Goal: Task Accomplishment & Management: Complete application form

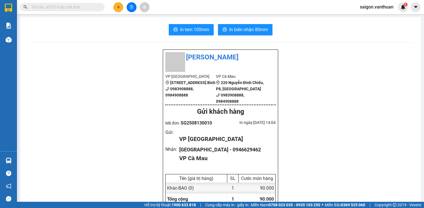
click at [115, 7] on button at bounding box center [118, 7] width 10 height 10
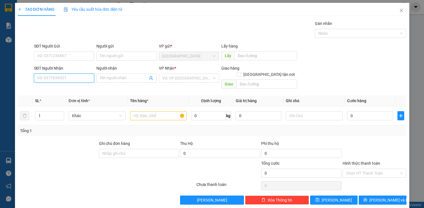
click at [52, 79] on input "SĐT Người Nhận" at bounding box center [64, 78] width 60 height 9
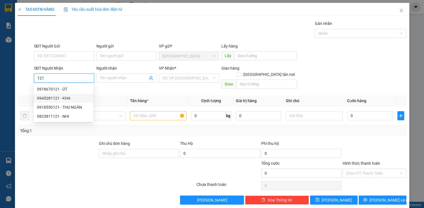
click at [73, 97] on div "0945281121 - KHA" at bounding box center [63, 98] width 53 height 6
type input "0945281121"
type input "KHA"
checkbox input "true"
type input "ÔNG TRANG"
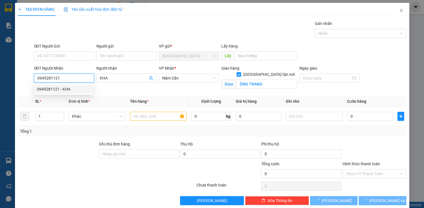
type input "70.000"
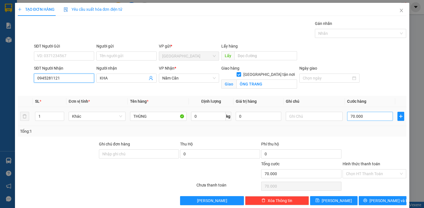
type input "0945281121"
click at [354, 116] on input "70.000" at bounding box center [370, 116] width 46 height 9
type input "0"
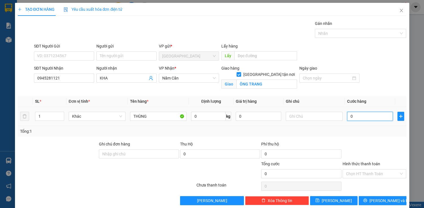
type input "10"
type input "140"
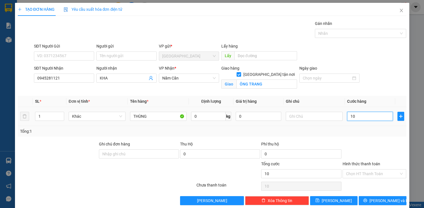
type input "140"
type input "1.400"
type input "14.000"
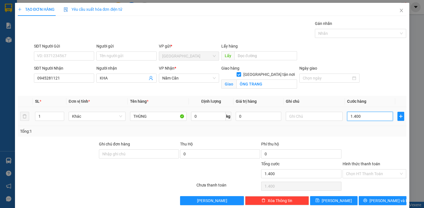
type input "14.000"
type input "140.000"
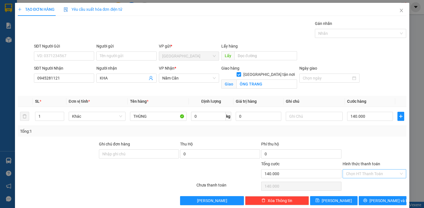
click at [366, 173] on div "Hình thức thanh toán Chọn HT Thanh Toán" at bounding box center [375, 171] width 64 height 20
click at [367, 178] on div "Hình thức thanh toán Chọn HT Thanh Toán" at bounding box center [375, 171] width 64 height 20
type input "2"
click at [61, 114] on icon "up" at bounding box center [61, 115] width 2 height 2
click at [374, 201] on button "[PERSON_NAME] và In" at bounding box center [383, 200] width 48 height 9
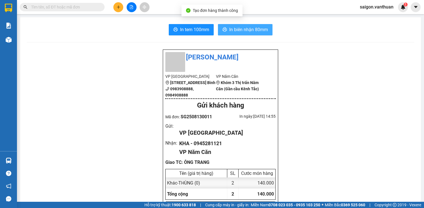
click at [253, 34] on button "In biên nhận 80mm" at bounding box center [245, 29] width 55 height 11
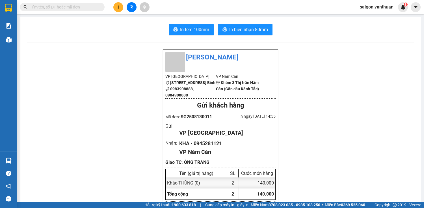
click at [193, 27] on span "In tem 100mm" at bounding box center [194, 29] width 29 height 7
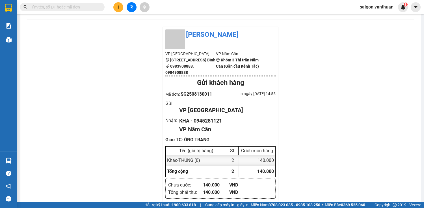
click at [119, 8] on icon "plus" at bounding box center [119, 7] width 4 height 4
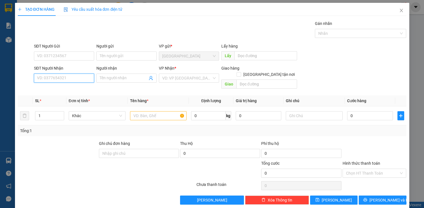
click at [70, 75] on input "SĐT Người Nhận" at bounding box center [64, 78] width 60 height 9
click at [70, 88] on div "0898506708 - [GEOGRAPHIC_DATA]" at bounding box center [69, 89] width 64 height 6
type input "0898506708"
type input "[PERSON_NAME]"
checkbox input "true"
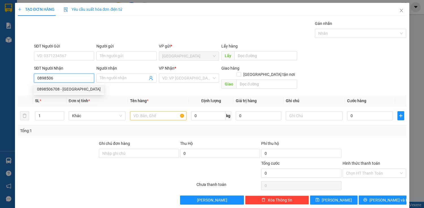
type input "ĐẤT MŨI"
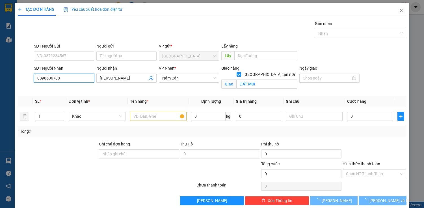
type input "70.000"
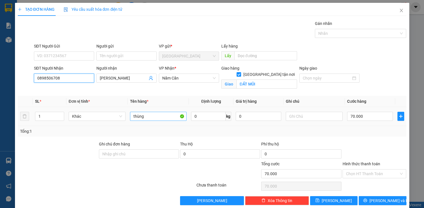
type input "0898506708"
click at [143, 112] on input "thùng" at bounding box center [158, 116] width 57 height 9
type input "t"
type input "CỤC"
drag, startPoint x: 253, startPoint y: 82, endPoint x: 259, endPoint y: 79, distance: 6.0
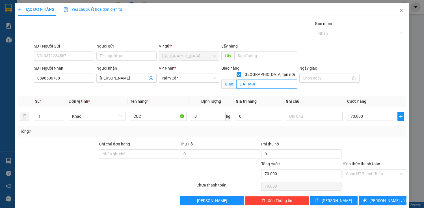
click at [255, 81] on div "Giao ĐẤT MŨI" at bounding box center [259, 84] width 76 height 9
click at [259, 79] on input "ĐẤT MŨI" at bounding box center [266, 83] width 61 height 9
type input "RẠCH TÀU"
click at [352, 112] on input "70.000" at bounding box center [370, 116] width 46 height 9
type input "0"
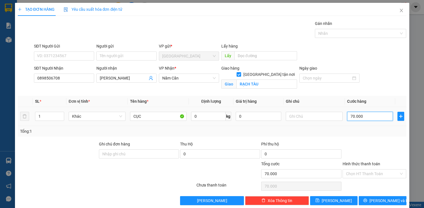
type input "0"
type input "10"
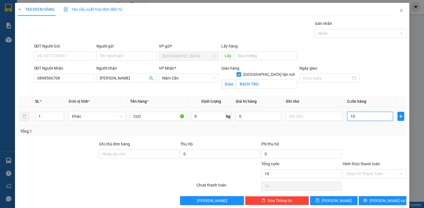
type input "140"
type input "1.400"
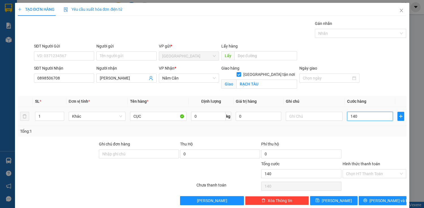
type input "1.400"
type input "14.000"
type input "140.000"
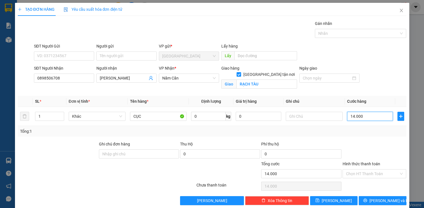
type input "140.000"
drag, startPoint x: 370, startPoint y: 171, endPoint x: 371, endPoint y: 174, distance: 3.2
click at [371, 174] on input "Hình thức thanh toán" at bounding box center [372, 173] width 53 height 8
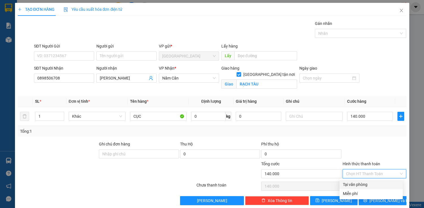
drag, startPoint x: 374, startPoint y: 182, endPoint x: 376, endPoint y: 190, distance: 8.2
click at [374, 184] on div "Tại văn phòng" at bounding box center [371, 184] width 57 height 6
type input "0"
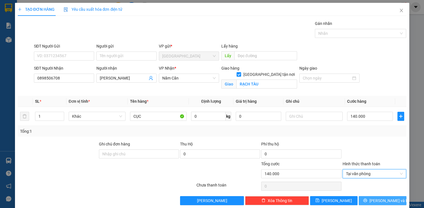
click at [378, 199] on span "[PERSON_NAME] và In" at bounding box center [390, 200] width 40 height 6
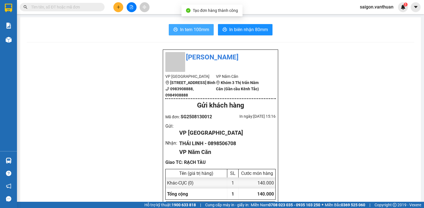
click at [196, 30] on span "In tem 100mm" at bounding box center [194, 29] width 29 height 7
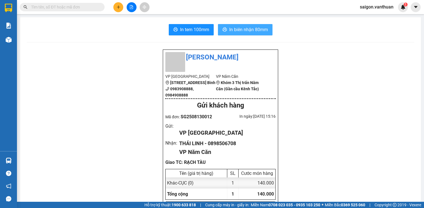
click at [238, 31] on span "In biên nhận 80mm" at bounding box center [248, 29] width 39 height 7
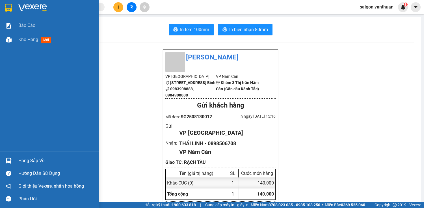
drag, startPoint x: 8, startPoint y: 62, endPoint x: 0, endPoint y: -5, distance: 67.3
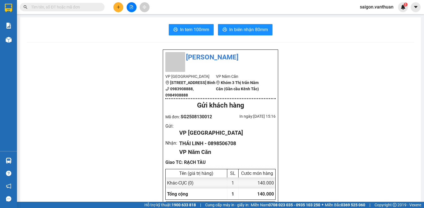
click at [117, 5] on icon "plus" at bounding box center [119, 7] width 4 height 4
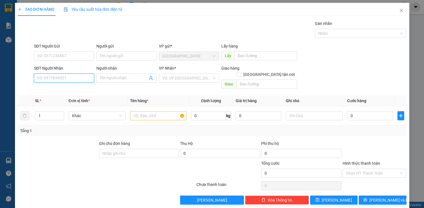
click at [55, 75] on input "SĐT Người Nhận" at bounding box center [64, 78] width 60 height 9
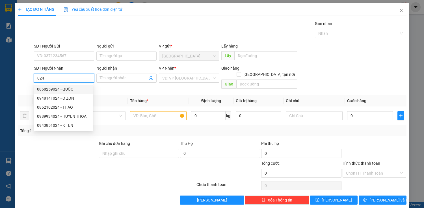
click at [72, 87] on div "0868259024 - QUỐC" at bounding box center [63, 89] width 53 height 6
type input "0868259024"
type input "QUỐC"
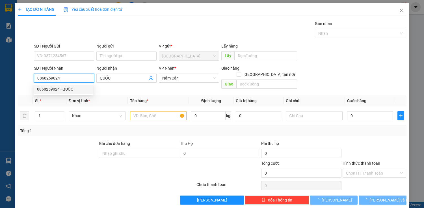
type input "50.000"
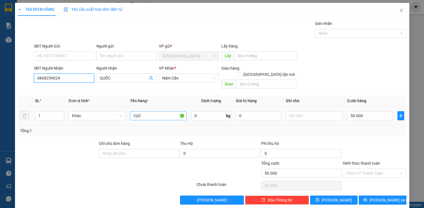
type input "0868259024"
click at [150, 111] on input "CỤC" at bounding box center [158, 115] width 57 height 9
type input "C"
type input "BAO"
click at [356, 111] on input "50.000" at bounding box center [370, 115] width 46 height 9
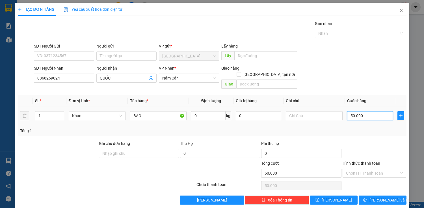
type input "0"
type input "10"
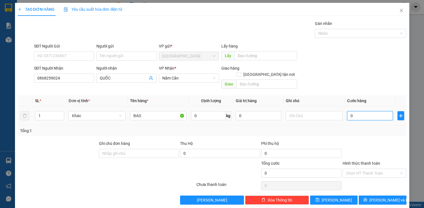
type input "10"
type input "120"
type input "1.200"
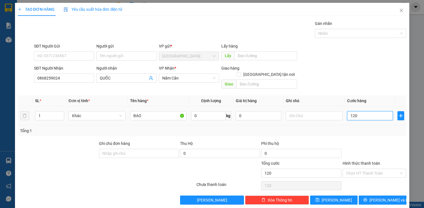
type input "1.200"
type input "12.000"
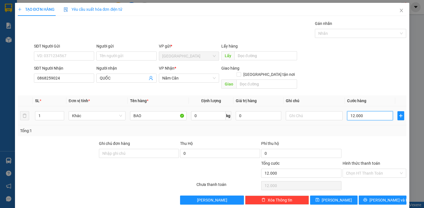
type input "120.000"
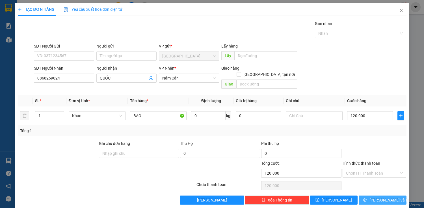
click at [372, 195] on button "[PERSON_NAME] và In" at bounding box center [383, 199] width 48 height 9
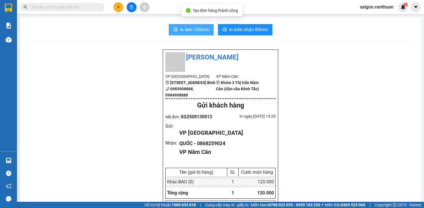
click at [195, 27] on span "In tem 100mm" at bounding box center [194, 29] width 29 height 7
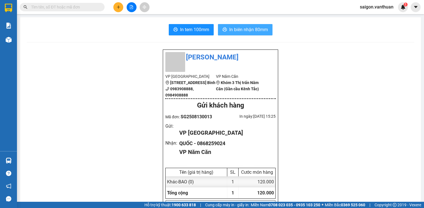
drag, startPoint x: 244, startPoint y: 23, endPoint x: 244, endPoint y: 29, distance: 6.8
click at [244, 29] on span "In biên nhận 80mm" at bounding box center [248, 29] width 39 height 7
click at [118, 8] on icon "plus" at bounding box center [119, 7] width 4 height 4
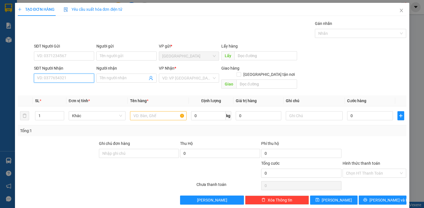
click at [80, 81] on input "SĐT Người Nhận" at bounding box center [64, 78] width 60 height 9
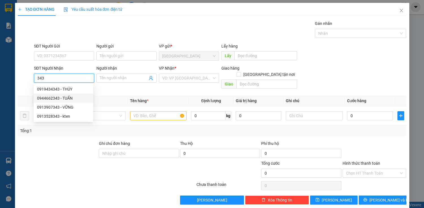
click at [74, 98] on div "0944662343 - TUẤN" at bounding box center [63, 98] width 53 height 6
type input "0944662343"
type input "TUẤN"
checkbox input "true"
type input "RẠCH GÓC"
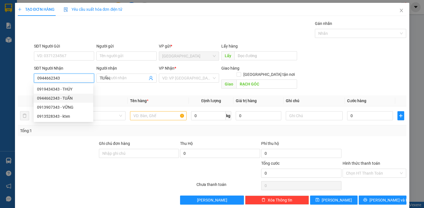
type input "70.000"
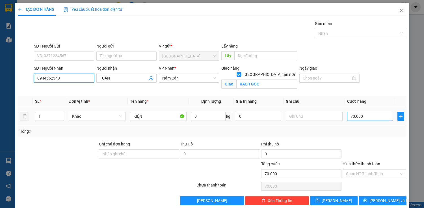
type input "0944662343"
click at [347, 119] on input "70.000" at bounding box center [370, 116] width 46 height 9
type input "0"
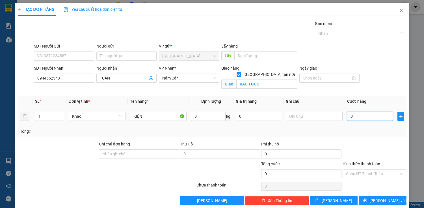
type input "60"
type input "600"
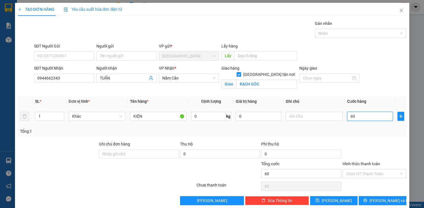
type input "600"
type input "6.000"
type input "60.000"
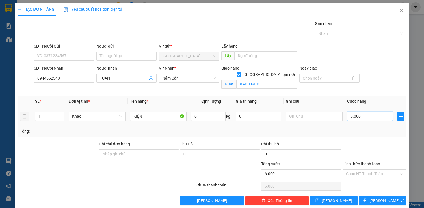
type input "60.000"
click at [169, 119] on input "KIỆN" at bounding box center [158, 116] width 57 height 9
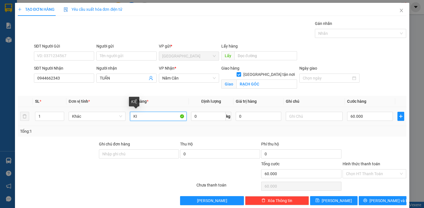
type input "K"
type input "HS"
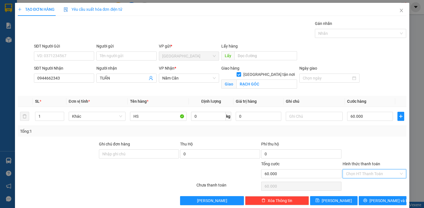
drag, startPoint x: 370, startPoint y: 169, endPoint x: 370, endPoint y: 173, distance: 3.4
click at [370, 171] on input "Hình thức thanh toán" at bounding box center [372, 173] width 53 height 8
click at [386, 141] on div at bounding box center [374, 151] width 65 height 20
click at [355, 120] on input "60.000" at bounding box center [370, 116] width 46 height 9
type input "0"
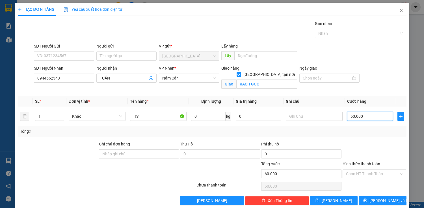
type input "0"
type input "50"
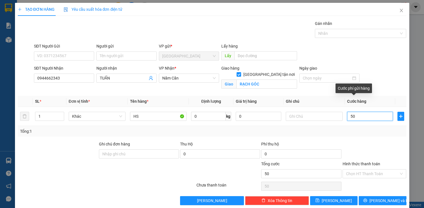
type input "500"
type input "5.000"
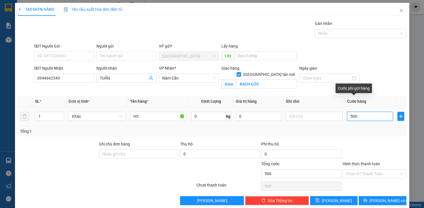
type input "5.000"
type input "50.000"
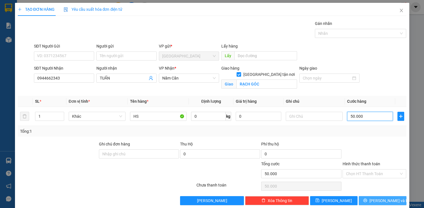
type input "50.000"
drag, startPoint x: 387, startPoint y: 198, endPoint x: 374, endPoint y: 194, distance: 13.1
click at [387, 198] on span "[PERSON_NAME] và In" at bounding box center [390, 200] width 40 height 6
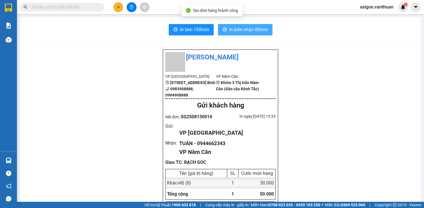
click at [252, 25] on button "In biên nhận 80mm" at bounding box center [245, 29] width 55 height 11
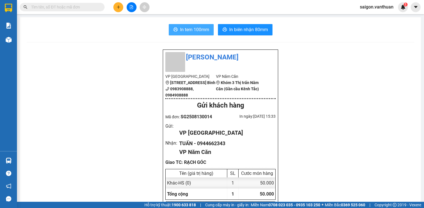
click at [207, 34] on button "In tem 100mm" at bounding box center [191, 29] width 45 height 11
click at [118, 9] on button at bounding box center [118, 7] width 10 height 10
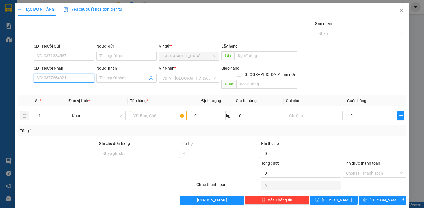
click at [64, 77] on input "SĐT Người Nhận" at bounding box center [64, 78] width 60 height 9
type input "0"
drag, startPoint x: 68, startPoint y: 90, endPoint x: 169, endPoint y: 92, distance: 101.0
click at [68, 90] on div "0946170701 - LINH" at bounding box center [63, 89] width 53 height 6
type input "0946170701"
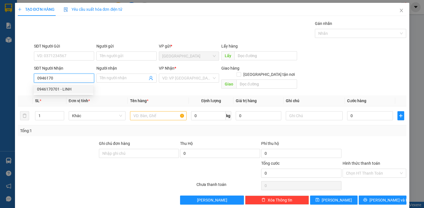
type input "LINH"
type input "50.000"
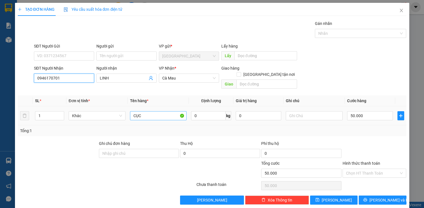
type input "0946170701"
drag, startPoint x: 178, startPoint y: 112, endPoint x: 169, endPoint y: 110, distance: 9.0
click at [171, 111] on input "CỤC" at bounding box center [158, 115] width 57 height 9
type input "C"
type input "BAO"
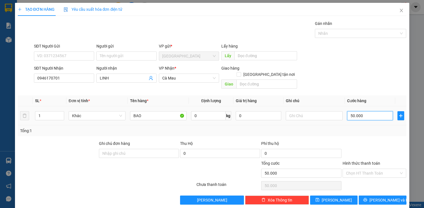
click at [348, 111] on input "50.000" at bounding box center [370, 115] width 46 height 9
type input "0"
type input "10"
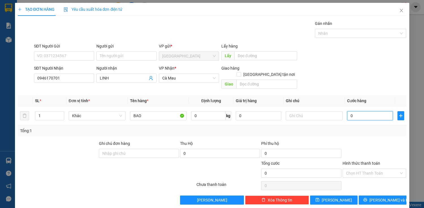
type input "10"
type input "110"
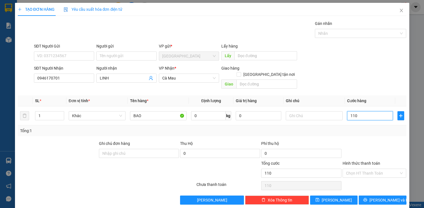
type input "1.100"
type input "11.000"
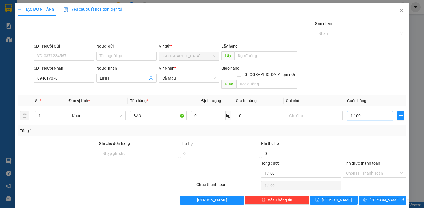
type input "11.000"
type input "110.000"
drag, startPoint x: 369, startPoint y: 194, endPoint x: 375, endPoint y: 194, distance: 5.9
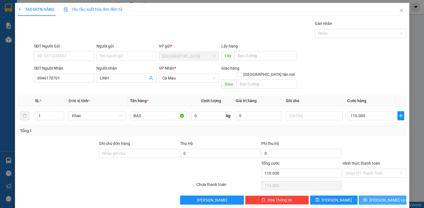
click at [367, 198] on icon "printer" at bounding box center [366, 200] width 4 height 4
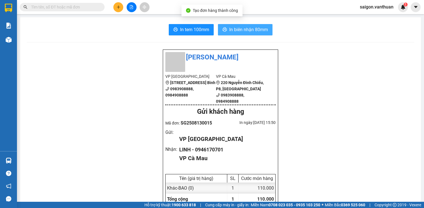
click at [263, 29] on span "In biên nhận 80mm" at bounding box center [248, 29] width 39 height 7
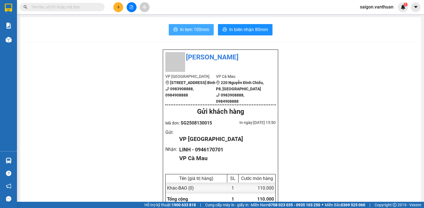
click at [175, 28] on icon "printer" at bounding box center [175, 29] width 5 height 5
click at [116, 5] on button at bounding box center [118, 7] width 10 height 10
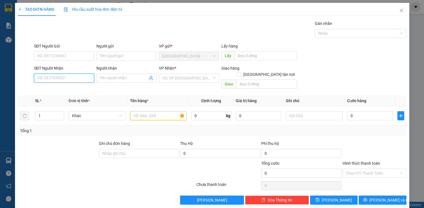
drag, startPoint x: 53, startPoint y: 79, endPoint x: 59, endPoint y: 78, distance: 5.6
click at [55, 79] on input "SĐT Người Nhận" at bounding box center [64, 78] width 60 height 9
click at [42, 88] on div "0949036046 - PHỞ 91" at bounding box center [65, 89] width 56 height 6
type input "0949036046"
type input "PHỞ 91"
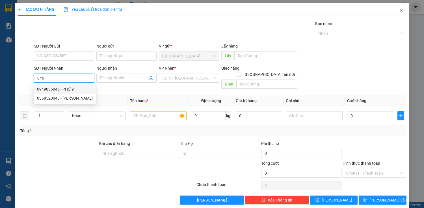
checkbox input "true"
type input "RACH TAU ( DAT MUI )"
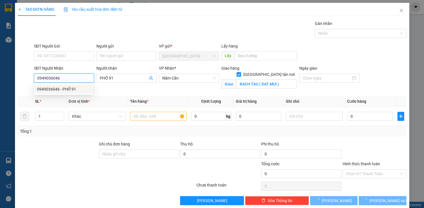
type input "80.000"
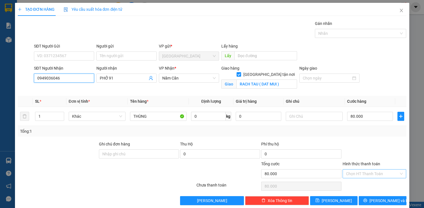
type input "0949036046"
drag, startPoint x: 392, startPoint y: 173, endPoint x: 384, endPoint y: 186, distance: 14.5
click at [390, 177] on input "Hình thức thanh toán" at bounding box center [372, 173] width 53 height 8
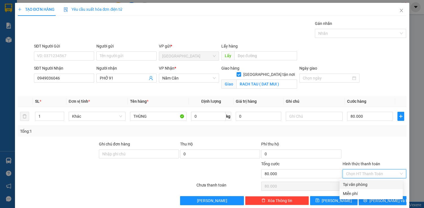
click at [384, 186] on div "Tại văn phòng" at bounding box center [371, 184] width 57 height 6
type input "0"
drag, startPoint x: 379, startPoint y: 175, endPoint x: 381, endPoint y: 185, distance: 10.3
click at [379, 175] on span "Tại văn phòng" at bounding box center [374, 173] width 57 height 8
click at [381, 192] on div "Miễn phí" at bounding box center [371, 193] width 57 height 6
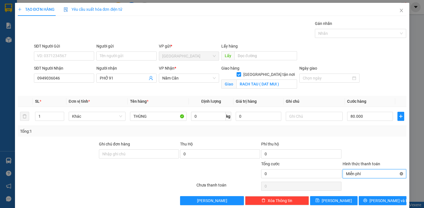
type input "80.000"
drag, startPoint x: 398, startPoint y: 172, endPoint x: 393, endPoint y: 190, distance: 19.2
drag, startPoint x: 388, startPoint y: 200, endPoint x: 386, endPoint y: 197, distance: 4.2
click at [388, 201] on span "[PERSON_NAME] và In" at bounding box center [390, 200] width 40 height 6
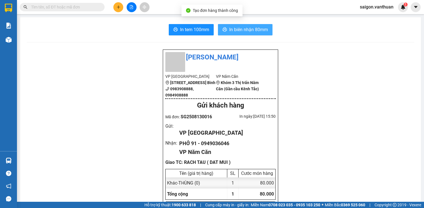
click at [238, 33] on button "In biên nhận 80mm" at bounding box center [245, 29] width 55 height 11
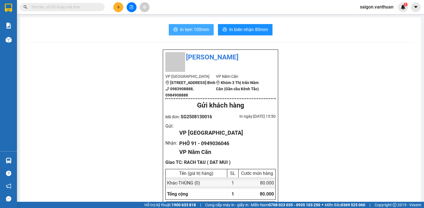
click at [187, 33] on button "In tem 100mm" at bounding box center [191, 29] width 45 height 11
click at [121, 8] on button at bounding box center [118, 7] width 10 height 10
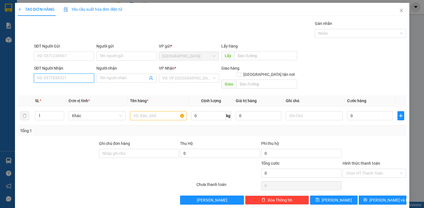
click at [50, 74] on input "SĐT Người Nhận" at bounding box center [64, 78] width 60 height 9
click at [70, 89] on div "0911614314 - TRÂM" at bounding box center [63, 89] width 53 height 6
type input "0911614314"
type input "TRÂM"
checkbox input "true"
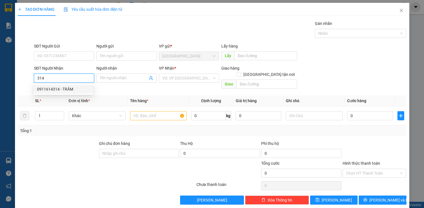
type input "PHÓ SINH QLPH"
type input "50.000"
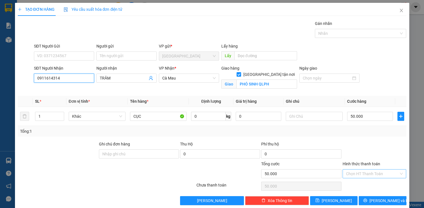
type input "0911614314"
click at [360, 171] on input "Hình thức thanh toán" at bounding box center [372, 173] width 53 height 8
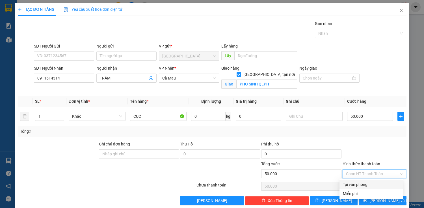
drag, startPoint x: 362, startPoint y: 181, endPoint x: 362, endPoint y: 188, distance: 6.8
click at [362, 184] on div "Tại văn phòng" at bounding box center [371, 184] width 63 height 9
type input "0"
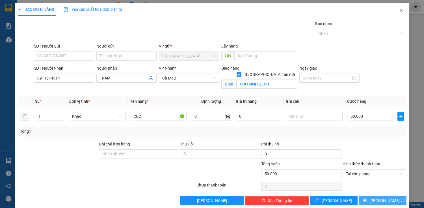
click at [361, 204] on div "TẠO ĐƠN HÀNG Yêu cầu xuất hóa đơn điện tử Transit Pickup Surcharge Ids Transit …" at bounding box center [212, 106] width 395 height 206
click at [365, 199] on button "[PERSON_NAME] và In" at bounding box center [383, 200] width 48 height 9
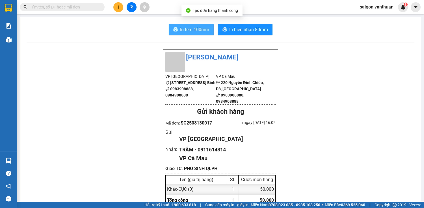
click at [202, 29] on span "In tem 100mm" at bounding box center [194, 29] width 29 height 7
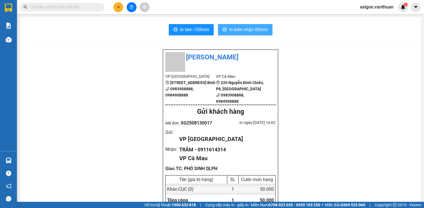
click at [257, 35] on button "In biên nhận 80mm" at bounding box center [245, 29] width 55 height 11
click at [118, 6] on icon "plus" at bounding box center [119, 7] width 4 height 4
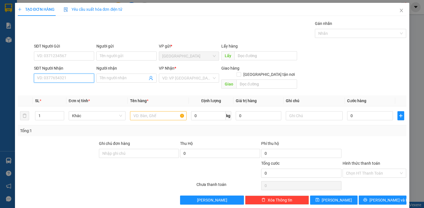
click at [86, 81] on input "SĐT Người Nhận" at bounding box center [64, 78] width 60 height 9
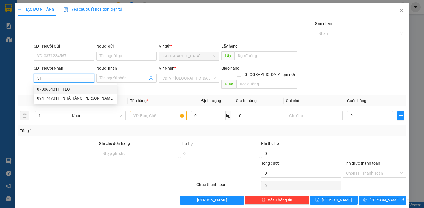
click at [64, 92] on div "0788664311 - TÈO" at bounding box center [75, 89] width 77 height 6
type input "0788664311"
type input "TÈO"
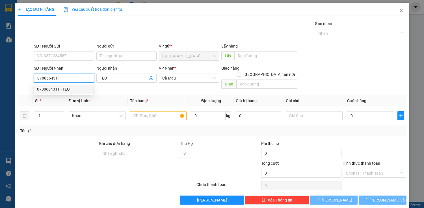
type input "120.000"
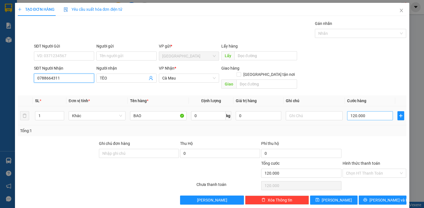
type input "0788664311"
click at [351, 111] on input "120.000" at bounding box center [370, 115] width 46 height 9
type input "0"
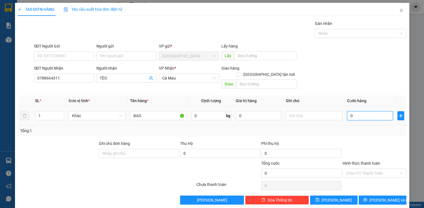
type input "60"
type input "600"
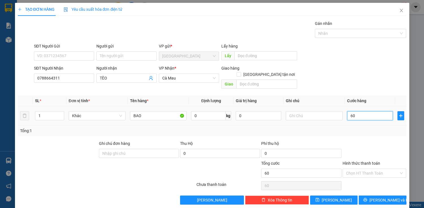
type input "600"
type input "6.000"
type input "60.000"
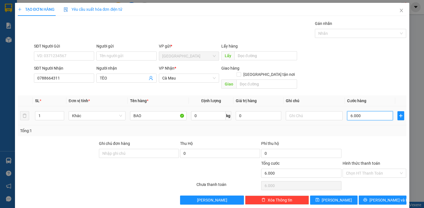
type input "60.000"
drag, startPoint x: 142, startPoint y: 107, endPoint x: 136, endPoint y: 106, distance: 6.2
click at [141, 111] on input "BAO" at bounding box center [158, 115] width 57 height 9
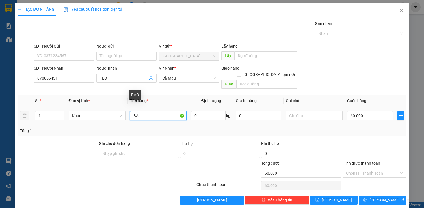
type input "B"
type input "CỤC"
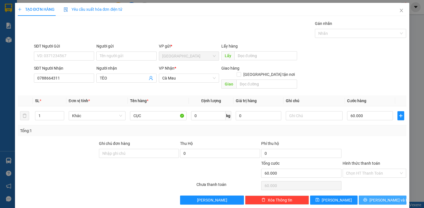
click at [367, 195] on button "[PERSON_NAME] và In" at bounding box center [383, 199] width 48 height 9
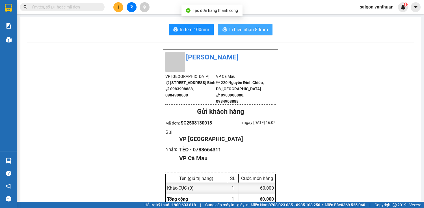
click at [238, 32] on span "In biên nhận 80mm" at bounding box center [248, 29] width 39 height 7
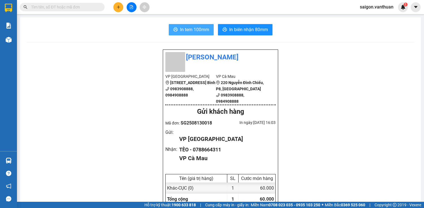
drag, startPoint x: 200, startPoint y: 24, endPoint x: 197, endPoint y: 28, distance: 5.3
click at [197, 28] on span "In tem 100mm" at bounding box center [194, 29] width 29 height 7
click at [116, 7] on button at bounding box center [118, 7] width 10 height 10
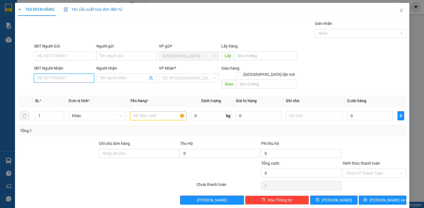
click at [63, 77] on input "SĐT Người Nhận" at bounding box center [64, 78] width 60 height 9
type input "0836849579"
click at [72, 86] on div "0836849579 - TRIỀU" at bounding box center [63, 89] width 53 height 6
type input "TRIỀU"
checkbox input "true"
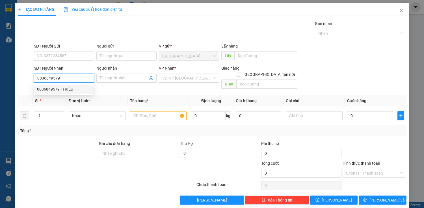
type input "CF KY ANH"
type input "170.000"
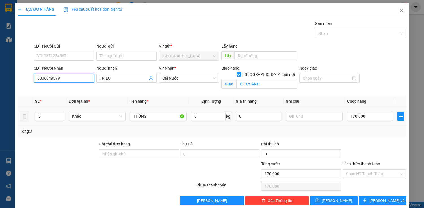
type input "0836849579"
click at [172, 121] on div "THÙNG" at bounding box center [158, 116] width 57 height 11
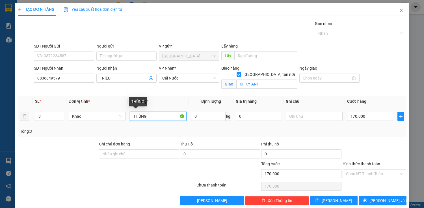
click at [174, 118] on input "THÙNG" at bounding box center [158, 116] width 57 height 9
drag, startPoint x: 362, startPoint y: 109, endPoint x: 362, endPoint y: 114, distance: 4.8
click at [362, 111] on td "170.000" at bounding box center [370, 116] width 50 height 19
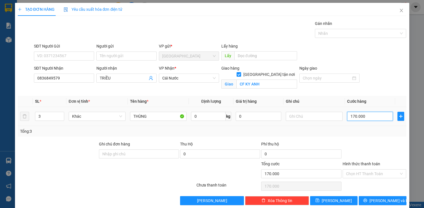
type input "0"
type input "10"
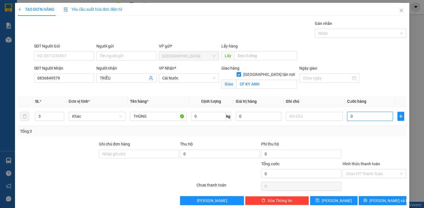
type input "10"
type input "100"
drag, startPoint x: 364, startPoint y: 170, endPoint x: 362, endPoint y: 178, distance: 8.0
click at [364, 174] on input "Hình thức thanh toán" at bounding box center [372, 173] width 53 height 8
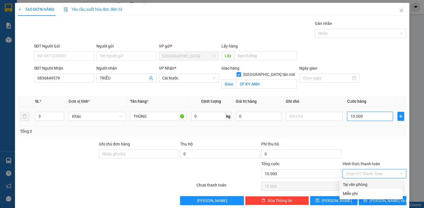
click at [364, 117] on input "10.000" at bounding box center [370, 116] width 46 height 9
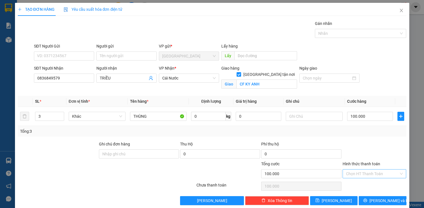
click at [367, 176] on input "Hình thức thanh toán" at bounding box center [372, 173] width 53 height 8
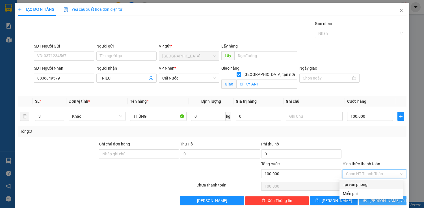
drag, startPoint x: 370, startPoint y: 184, endPoint x: 372, endPoint y: 196, distance: 11.5
click at [370, 185] on div "Tại văn phòng" at bounding box center [371, 184] width 57 height 6
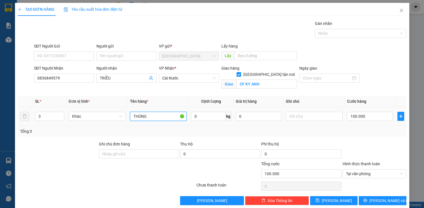
click at [180, 120] on input "THÙNG" at bounding box center [158, 116] width 57 height 9
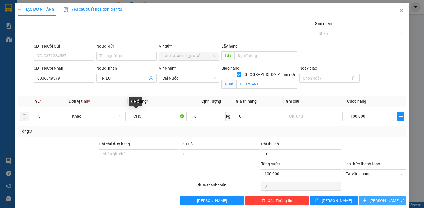
click at [367, 199] on icon "printer" at bounding box center [365, 200] width 4 height 4
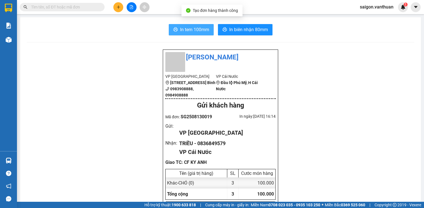
click at [184, 27] on span "In tem 100mm" at bounding box center [194, 29] width 29 height 7
click at [208, 30] on button "In tem 100mm" at bounding box center [191, 29] width 45 height 11
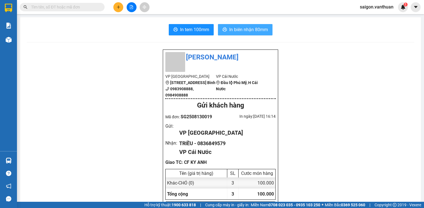
drag, startPoint x: 259, startPoint y: 24, endPoint x: 257, endPoint y: 27, distance: 3.2
click at [257, 27] on span "In biên nhận 80mm" at bounding box center [248, 29] width 39 height 7
click at [119, 7] on icon "plus" at bounding box center [119, 7] width 4 height 4
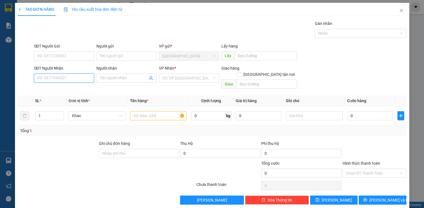
click at [51, 75] on input "SĐT Người Nhận" at bounding box center [64, 78] width 60 height 9
drag, startPoint x: 34, startPoint y: 78, endPoint x: 63, endPoint y: 70, distance: 30.2
click at [66, 77] on input "090909090909" at bounding box center [64, 78] width 60 height 9
click at [69, 90] on div "0858710381 - TÂN" at bounding box center [63, 89] width 53 height 6
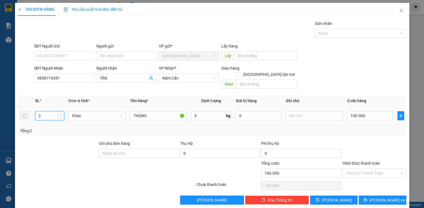
click at [50, 111] on input "2" at bounding box center [49, 115] width 28 height 8
drag, startPoint x: 50, startPoint y: 109, endPoint x: 37, endPoint y: 108, distance: 12.5
click at [37, 111] on input "2" at bounding box center [49, 115] width 28 height 8
click at [368, 111] on input "100.000" at bounding box center [370, 115] width 46 height 9
drag, startPoint x: 366, startPoint y: 109, endPoint x: 343, endPoint y: 115, distance: 23.5
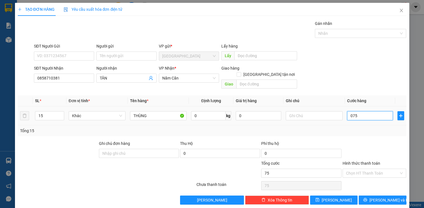
click at [345, 115] on td "075" at bounding box center [370, 115] width 50 height 19
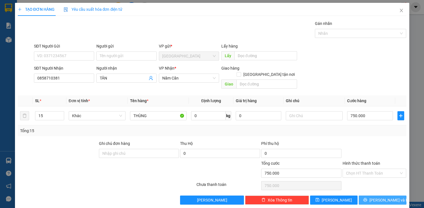
click at [382, 197] on span "[PERSON_NAME] và In" at bounding box center [390, 200] width 40 height 6
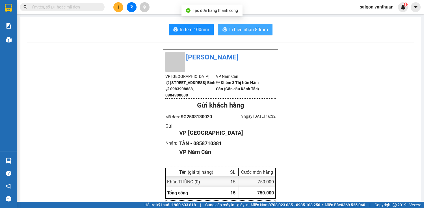
click at [247, 31] on span "In biên nhận 80mm" at bounding box center [248, 29] width 39 height 7
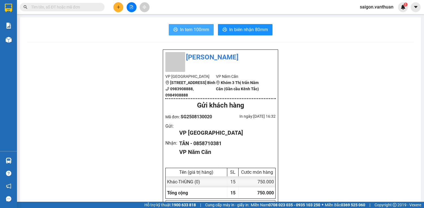
click at [203, 30] on span "In tem 100mm" at bounding box center [194, 29] width 29 height 7
drag, startPoint x: 112, startPoint y: 3, endPoint x: 115, endPoint y: 5, distance: 3.3
click at [114, 4] on div at bounding box center [131, 7] width 42 height 10
click at [117, 9] on icon "plus" at bounding box center [119, 7] width 4 height 4
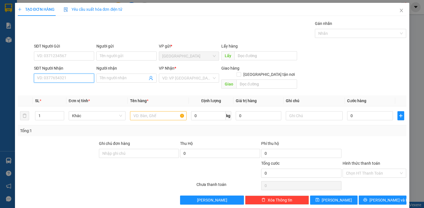
click at [50, 81] on input "SĐT Người Nhận" at bounding box center [64, 78] width 60 height 9
click at [91, 85] on div "02903876868 - [PERSON_NAME] ( OZON )" at bounding box center [74, 89] width 81 height 9
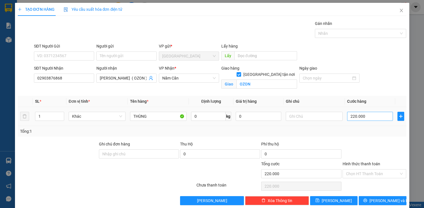
drag, startPoint x: 344, startPoint y: 111, endPoint x: 362, endPoint y: 120, distance: 19.9
click at [348, 113] on td "220.000" at bounding box center [370, 116] width 50 height 19
click at [362, 120] on input "220.000" at bounding box center [370, 116] width 46 height 9
click at [388, 198] on span "[PERSON_NAME] và In" at bounding box center [390, 200] width 40 height 6
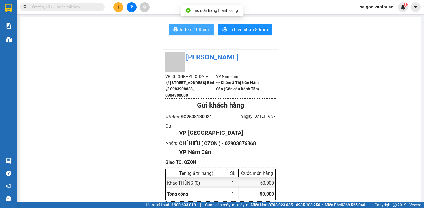
drag, startPoint x: 198, startPoint y: 26, endPoint x: 225, endPoint y: 69, distance: 50.8
click at [198, 26] on button "In tem 100mm" at bounding box center [191, 29] width 45 height 11
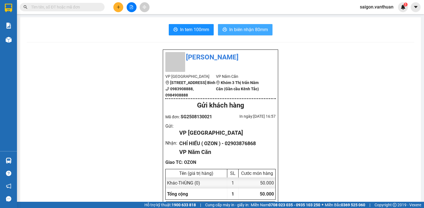
click at [233, 30] on span "In biên nhận 80mm" at bounding box center [248, 29] width 39 height 7
click at [119, 6] on icon "plus" at bounding box center [119, 7] width 4 height 4
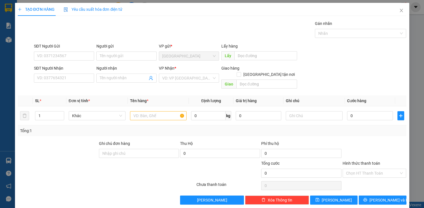
drag, startPoint x: 72, startPoint y: 70, endPoint x: 72, endPoint y: 75, distance: 5.2
click at [72, 71] on div "SĐT Người Nhận" at bounding box center [64, 68] width 60 height 6
click at [72, 74] on input "SĐT Người Nhận" at bounding box center [64, 78] width 60 height 9
click at [73, 77] on input "SĐT Người Nhận" at bounding box center [64, 78] width 60 height 9
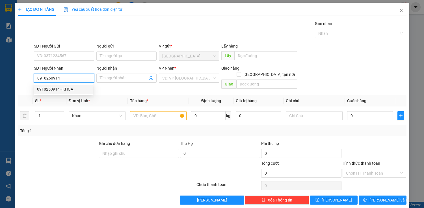
click at [58, 90] on div "0918250914 - KHOA" at bounding box center [63, 89] width 53 height 6
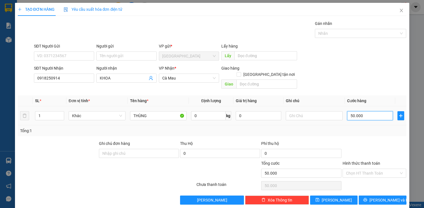
click at [358, 112] on input "50.000" at bounding box center [370, 115] width 46 height 9
click at [178, 111] on input "THÙNG" at bounding box center [158, 115] width 57 height 9
drag, startPoint x: 385, startPoint y: 166, endPoint x: 384, endPoint y: 171, distance: 4.3
click at [385, 169] on input "Hình thức thanh toán" at bounding box center [372, 173] width 53 height 8
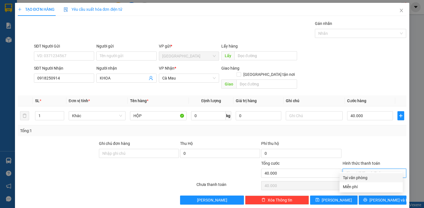
click at [381, 180] on div "Tại văn phòng" at bounding box center [371, 178] width 57 height 6
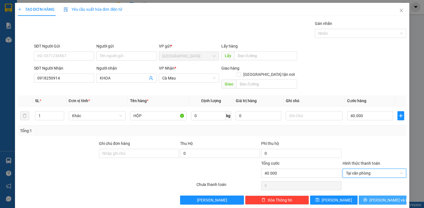
click at [387, 197] on button "[PERSON_NAME] và In" at bounding box center [383, 199] width 48 height 9
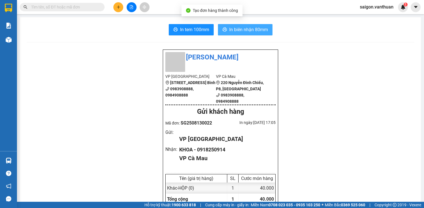
click at [259, 35] on button "In biên nhận 80mm" at bounding box center [245, 29] width 55 height 11
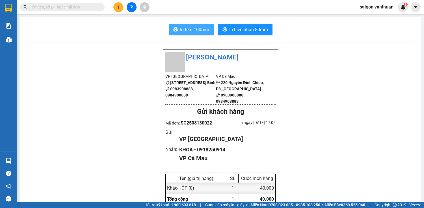
click at [200, 32] on span "In tem 100mm" at bounding box center [194, 29] width 29 height 7
click at [114, 5] on button at bounding box center [118, 7] width 10 height 10
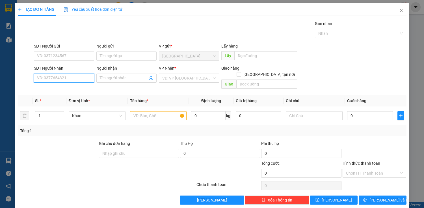
click at [72, 78] on input "SĐT Người Nhận" at bounding box center [64, 78] width 60 height 9
click at [67, 88] on div "02903876868 - [PERSON_NAME] ( OZON )" at bounding box center [74, 89] width 74 height 6
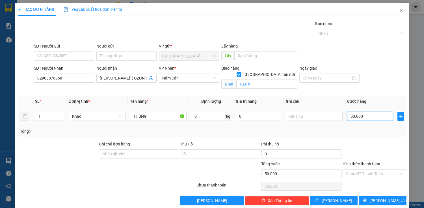
click at [348, 119] on input "50.000" at bounding box center [370, 116] width 46 height 9
click at [380, 199] on span "[PERSON_NAME] và In" at bounding box center [390, 200] width 40 height 6
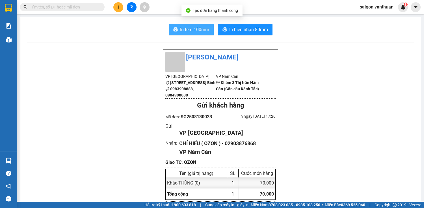
drag, startPoint x: 167, startPoint y: 14, endPoint x: 195, endPoint y: 33, distance: 33.1
click at [174, 18] on section "Kết quả tìm kiếm ( 0 ) Bộ lọc No Data saigon.vanthuan 1 Báo cáo Kho hàng mới Hà…" at bounding box center [212, 104] width 424 height 208
click at [195, 33] on span "In tem 100mm" at bounding box center [194, 29] width 29 height 7
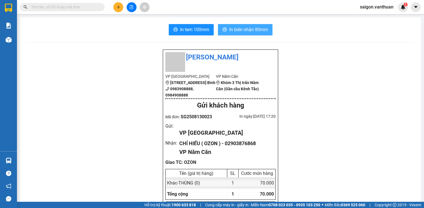
click at [242, 31] on span "In biên nhận 80mm" at bounding box center [248, 29] width 39 height 7
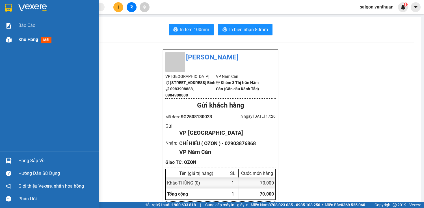
click at [7, 37] on img at bounding box center [9, 40] width 6 height 6
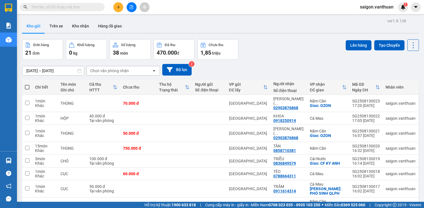
click at [25, 87] on span at bounding box center [27, 87] width 5 height 5
click at [27, 84] on input "checkbox" at bounding box center [27, 84] width 0 height 0
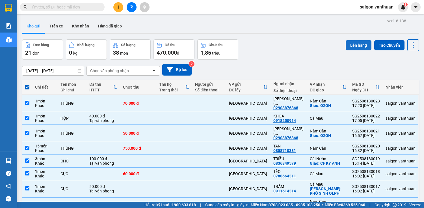
click at [361, 44] on button "Lên hàng" at bounding box center [359, 45] width 26 height 10
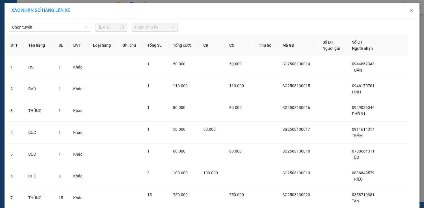
drag, startPoint x: 84, startPoint y: 27, endPoint x: 77, endPoint y: 32, distance: 7.9
click at [83, 27] on span "Chọn tuyến" at bounding box center [50, 27] width 76 height 8
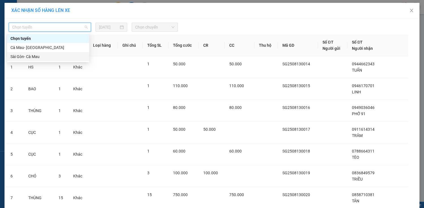
click at [49, 54] on div "Sài Gòn- Cà Mau" at bounding box center [48, 56] width 76 height 6
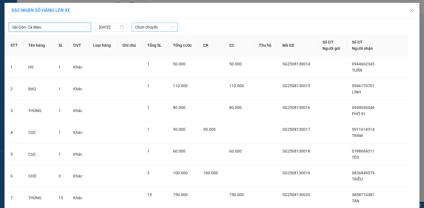
drag, startPoint x: 169, startPoint y: 23, endPoint x: 169, endPoint y: 29, distance: 5.9
click at [169, 24] on span "Chọn chuyến" at bounding box center [154, 27] width 39 height 8
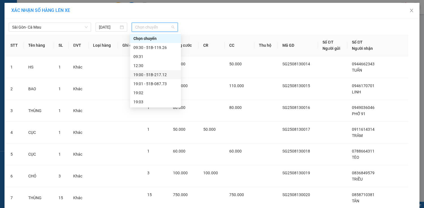
click at [157, 74] on div "19:00 - 51B-217.12" at bounding box center [155, 75] width 44 height 6
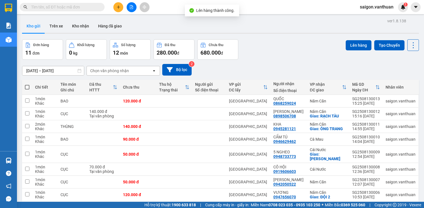
click at [29, 88] on span at bounding box center [27, 87] width 5 height 5
click at [27, 84] on input "checkbox" at bounding box center [27, 84] width 0 height 0
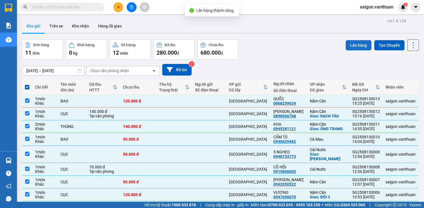
click at [357, 44] on button "Lên hàng" at bounding box center [359, 45] width 26 height 10
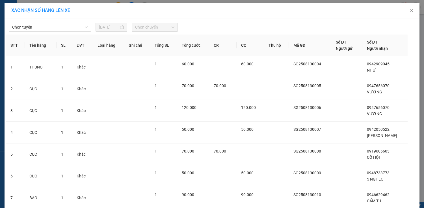
drag, startPoint x: 57, startPoint y: 21, endPoint x: 52, endPoint y: 32, distance: 12.4
click at [57, 21] on div "Chọn tuyến [DATE] Chọn chuyến" at bounding box center [212, 26] width 412 height 12
click at [52, 32] on div "Chọn tuyến [DATE] Chọn chuyến STT Tên hàng SL ĐVT Loại hàng Ghi chú Tổng SL Tổn…" at bounding box center [212, 163] width 415 height 290
drag, startPoint x: 54, startPoint y: 27, endPoint x: 33, endPoint y: 50, distance: 31.5
click at [54, 27] on span "Chọn tuyến" at bounding box center [50, 27] width 76 height 8
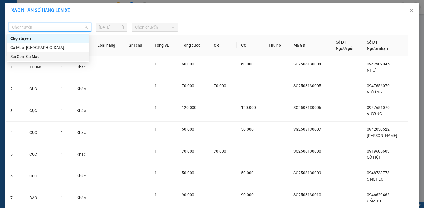
click at [31, 55] on div "Sài Gòn- Cà Mau" at bounding box center [48, 56] width 76 height 6
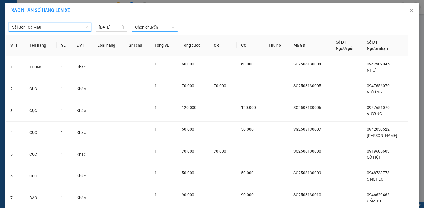
drag, startPoint x: 137, startPoint y: 26, endPoint x: 140, endPoint y: 30, distance: 4.9
click at [139, 27] on span "Chọn chuyến" at bounding box center [154, 27] width 39 height 8
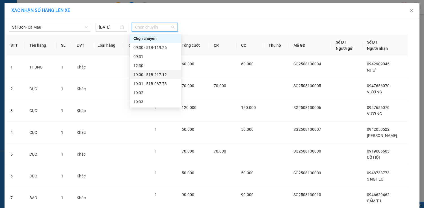
click at [158, 74] on div "19:00 - 51B-217.12" at bounding box center [155, 75] width 44 height 6
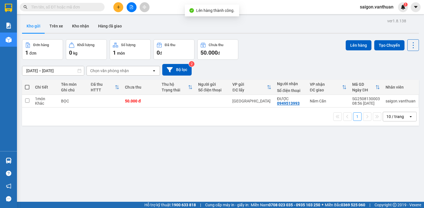
click at [26, 85] on span at bounding box center [27, 87] width 5 height 5
click at [27, 84] on input "checkbox" at bounding box center [27, 84] width 0 height 0
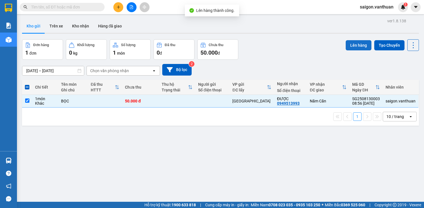
click at [353, 47] on button "Lên hàng" at bounding box center [359, 45] width 26 height 10
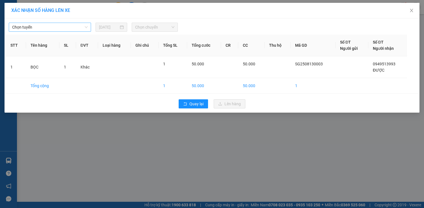
drag, startPoint x: 53, startPoint y: 27, endPoint x: 50, endPoint y: 31, distance: 5.2
click at [53, 27] on span "Chọn tuyến" at bounding box center [50, 27] width 76 height 8
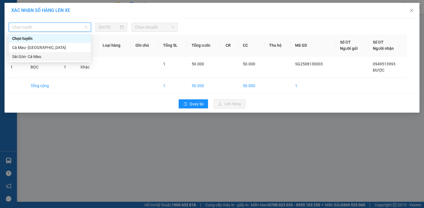
click at [41, 57] on div "Sài Gòn- Cà Mau" at bounding box center [50, 56] width 76 height 6
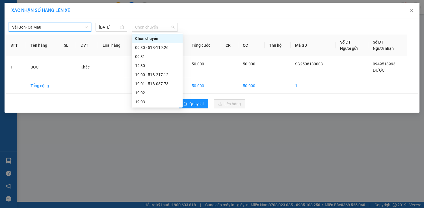
drag, startPoint x: 164, startPoint y: 27, endPoint x: 147, endPoint y: 47, distance: 25.9
click at [155, 35] on body "Kết quả tìm kiếm ( 0 ) Bộ lọc No Data saigon.vanthuan 1 Báo cáo Kho hàng mới Hà…" at bounding box center [212, 104] width 424 height 208
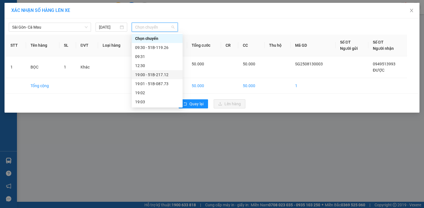
click at [165, 73] on div "19:00 - 51B-217.12" at bounding box center [157, 75] width 44 height 6
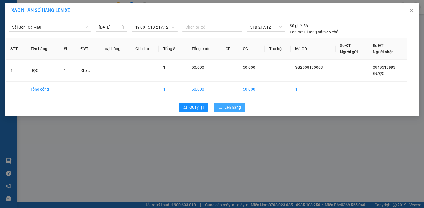
click at [227, 105] on span "Lên hàng" at bounding box center [233, 107] width 16 height 6
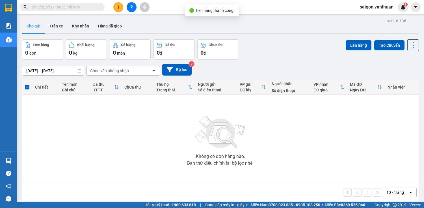
click at [128, 7] on button at bounding box center [132, 7] width 10 height 10
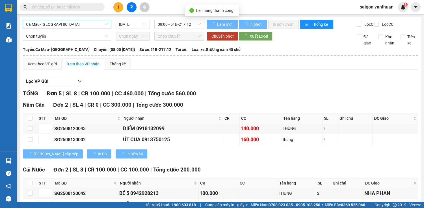
click at [82, 27] on span "Cà Mau- [GEOGRAPHIC_DATA]" at bounding box center [67, 24] width 82 height 8
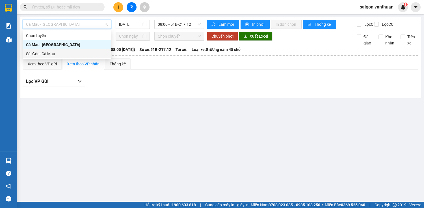
click at [64, 53] on div "Sài Gòn- Cà Mau" at bounding box center [67, 54] width 82 height 6
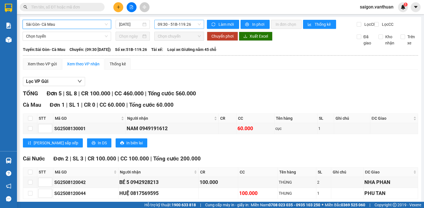
click at [186, 24] on span "09:30 - 51B-119.26" at bounding box center [179, 24] width 43 height 8
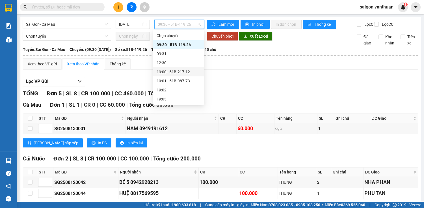
click at [191, 71] on div "19:00 - 51B-217.12" at bounding box center [179, 72] width 44 height 6
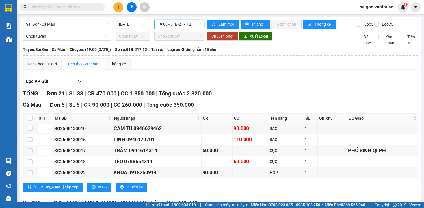
drag, startPoint x: 85, startPoint y: 175, endPoint x: 93, endPoint y: 173, distance: 8.7
click at [98, 184] on span "In DS" at bounding box center [102, 187] width 9 height 6
click at [185, 25] on span "19:00 - 51B-217.12" at bounding box center [179, 24] width 43 height 8
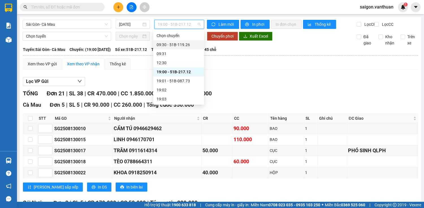
click at [182, 45] on div "09:30 - 51B-119.26" at bounding box center [179, 45] width 44 height 6
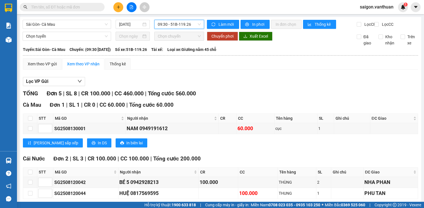
scroll to position [68, 0]
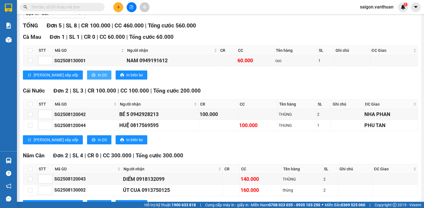
click at [98, 78] on span "In DS" at bounding box center [102, 75] width 9 height 6
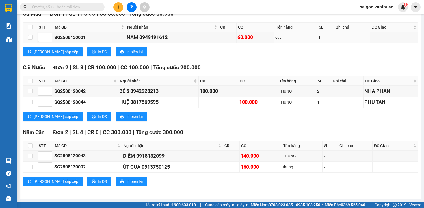
scroll to position [94, 0]
click at [98, 117] on span "In DS" at bounding box center [102, 116] width 9 height 6
click at [92, 182] on icon "printer" at bounding box center [94, 181] width 4 height 4
click at [120, 6] on icon "plus" at bounding box center [119, 7] width 4 height 4
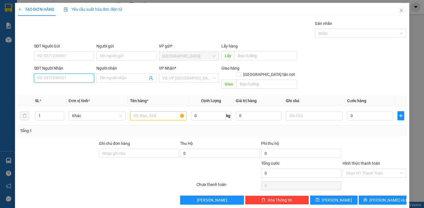
click at [63, 81] on input "SĐT Người Nhận" at bounding box center [64, 78] width 60 height 9
click at [60, 91] on div "0978989677 - NGUYÊN" at bounding box center [63, 89] width 53 height 6
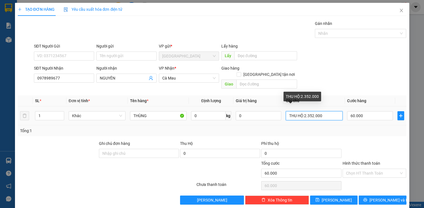
click at [311, 111] on input "THU HỘ:2.352.000" at bounding box center [314, 115] width 57 height 9
click at [304, 111] on input "THU HỘ:2..000" at bounding box center [314, 115] width 57 height 9
click at [305, 111] on input "THU HỘ:3..000" at bounding box center [314, 115] width 57 height 9
click at [307, 111] on input "THU HỘ:3.3683.000" at bounding box center [314, 115] width 57 height 9
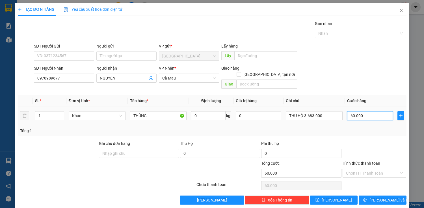
click at [353, 113] on input "60.000" at bounding box center [370, 115] width 46 height 9
click at [351, 111] on input "70.000" at bounding box center [370, 115] width 46 height 9
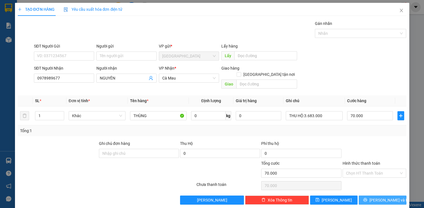
click at [378, 197] on span "[PERSON_NAME] và In" at bounding box center [390, 200] width 40 height 6
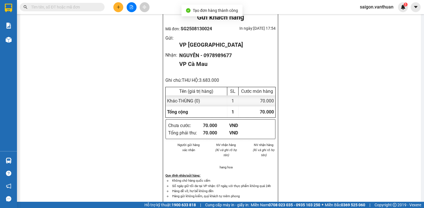
click at [192, 104] on span "Khác - THÙNG (0)" at bounding box center [183, 100] width 33 height 5
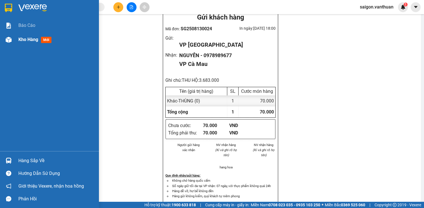
click at [10, 42] on div at bounding box center [9, 40] width 10 height 10
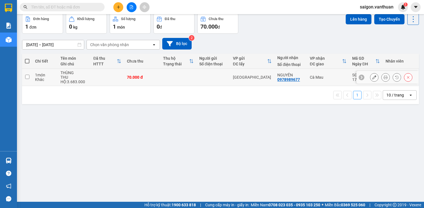
click at [30, 86] on td at bounding box center [27, 77] width 10 height 17
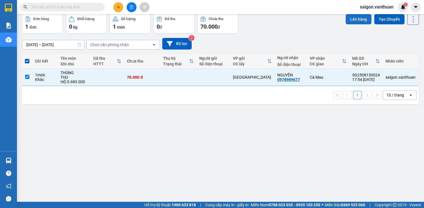
click at [351, 24] on button "Lên hàng" at bounding box center [359, 19] width 26 height 10
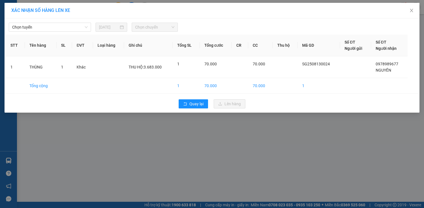
drag, startPoint x: 70, startPoint y: 29, endPoint x: 64, endPoint y: 32, distance: 6.2
click at [67, 31] on span "Chọn tuyến" at bounding box center [50, 27] width 76 height 8
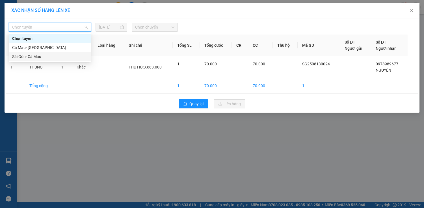
click at [33, 52] on div "Sài Gòn- Cà Mau" at bounding box center [50, 56] width 82 height 9
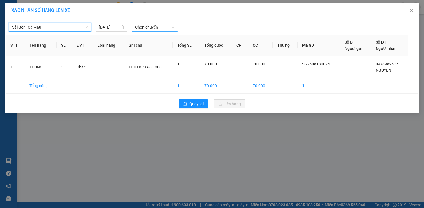
drag, startPoint x: 152, startPoint y: 24, endPoint x: 154, endPoint y: 31, distance: 7.4
click at [154, 27] on span "Chọn chuyến" at bounding box center [154, 27] width 39 height 8
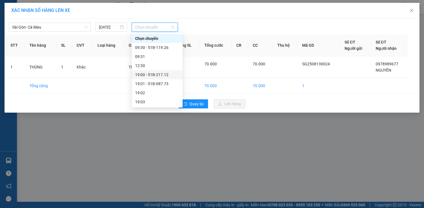
click at [158, 71] on div "19:00 - 51B-217.12" at bounding box center [157, 74] width 51 height 9
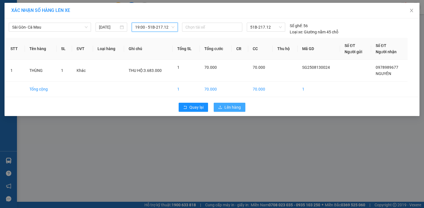
click at [232, 108] on span "Lên hàng" at bounding box center [233, 107] width 16 height 6
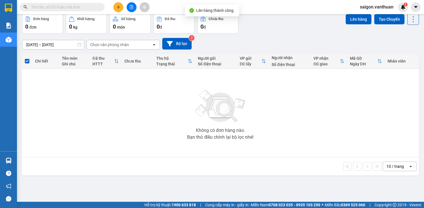
click at [131, 12] on div "Kết quả tìm kiếm ( 0 ) Bộ lọc No Data saigon.vanthuan 1" at bounding box center [212, 7] width 424 height 14
click at [128, 6] on button at bounding box center [132, 7] width 10 height 10
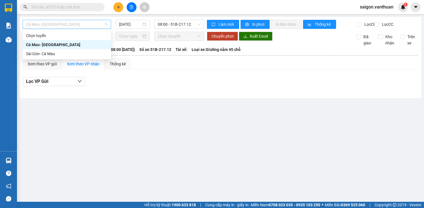
click at [63, 22] on span "Cà Mau- [GEOGRAPHIC_DATA]" at bounding box center [67, 24] width 82 height 8
click at [35, 52] on div "Sài Gòn- Cà Mau" at bounding box center [67, 54] width 82 height 6
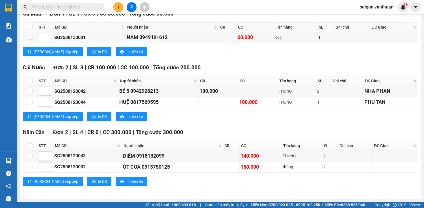
drag, startPoint x: 190, startPoint y: 23, endPoint x: 190, endPoint y: 26, distance: 3.1
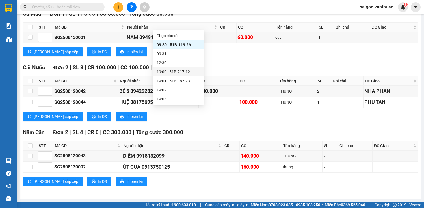
click at [190, 73] on div "19:00 - 51B-217.12" at bounding box center [179, 72] width 44 height 6
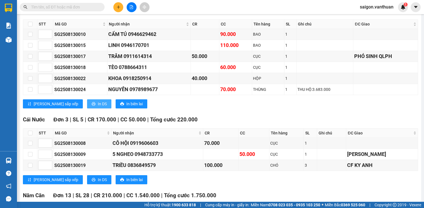
drag, startPoint x: 68, startPoint y: 130, endPoint x: 71, endPoint y: 131, distance: 2.9
click at [87, 108] on button "In DS" at bounding box center [99, 103] width 24 height 9
click at [98, 176] on span "In DS" at bounding box center [102, 179] width 9 height 6
